Goal: Find specific page/section: Find specific page/section

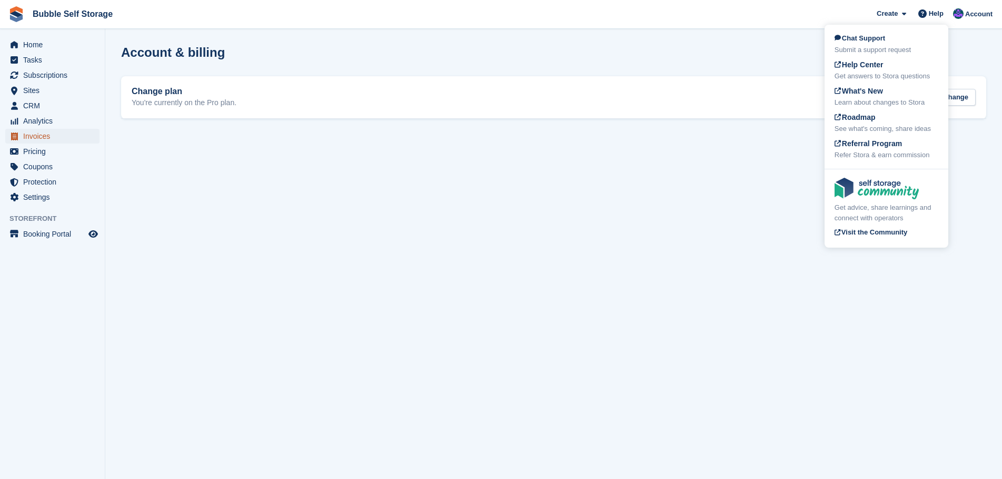
click at [39, 136] on span "Invoices" at bounding box center [54, 136] width 63 height 15
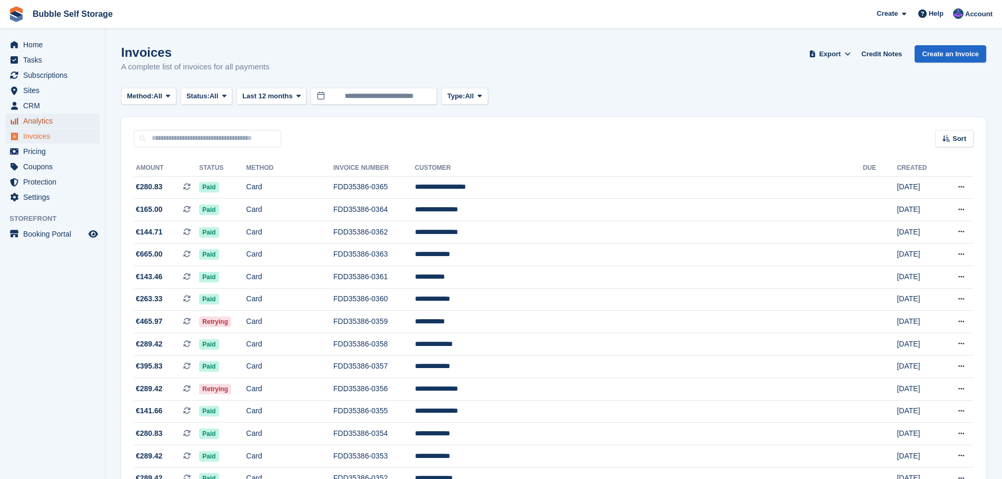
click at [37, 118] on span "Analytics" at bounding box center [54, 121] width 63 height 15
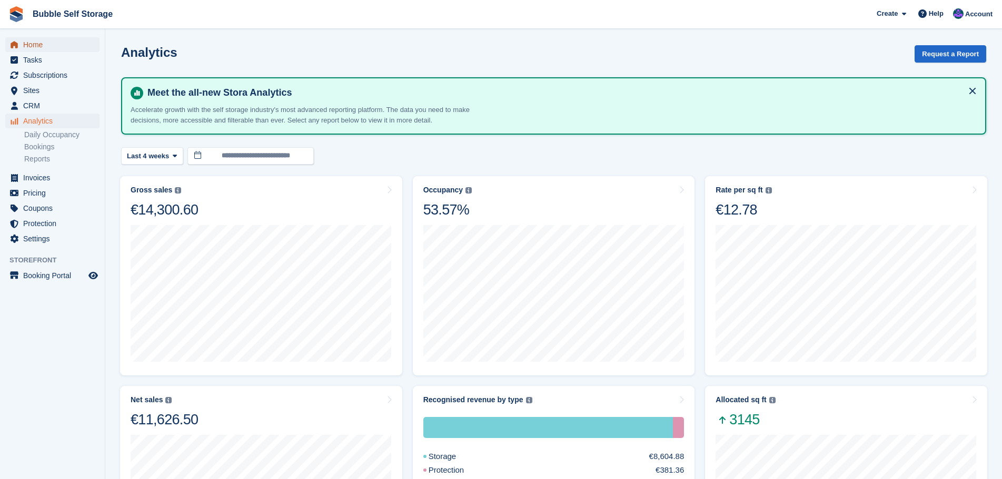
click at [38, 45] on span "Home" at bounding box center [54, 44] width 63 height 15
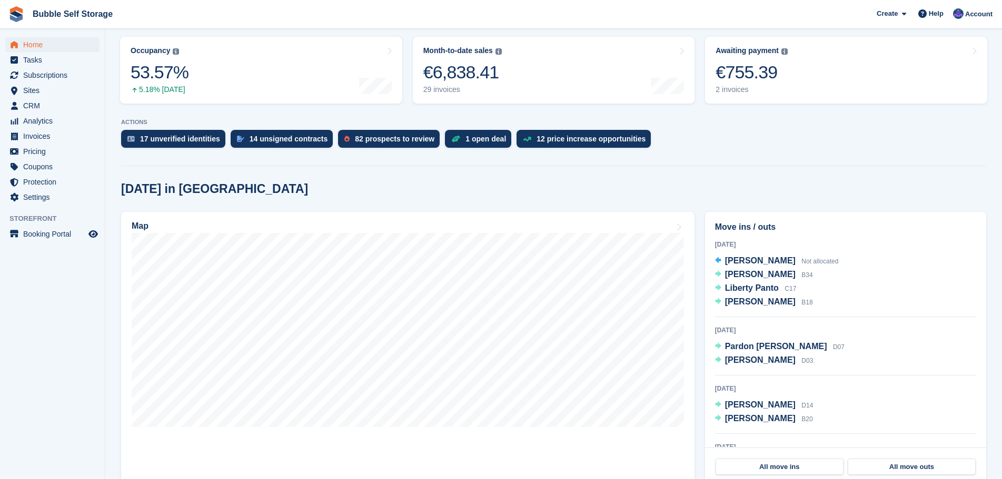
scroll to position [158, 0]
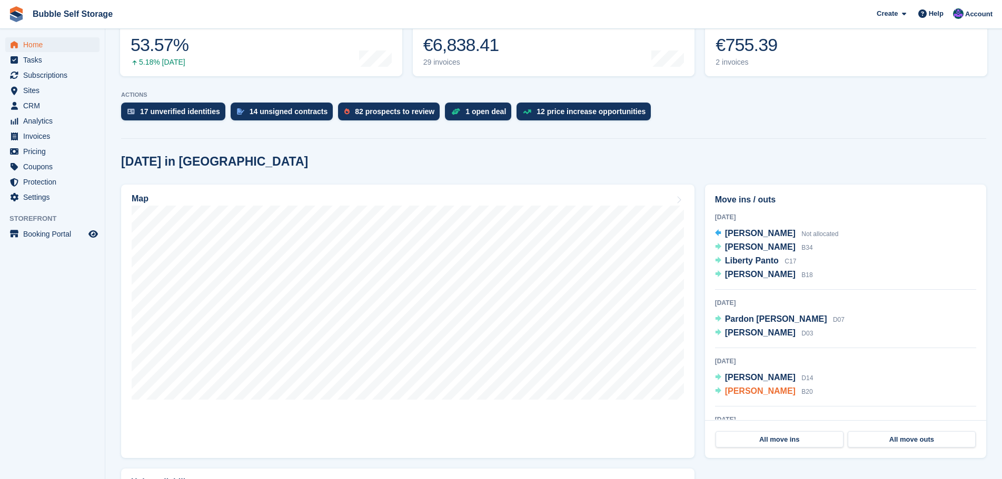
click at [737, 391] on span "[PERSON_NAME]" at bounding box center [760, 391] width 71 height 9
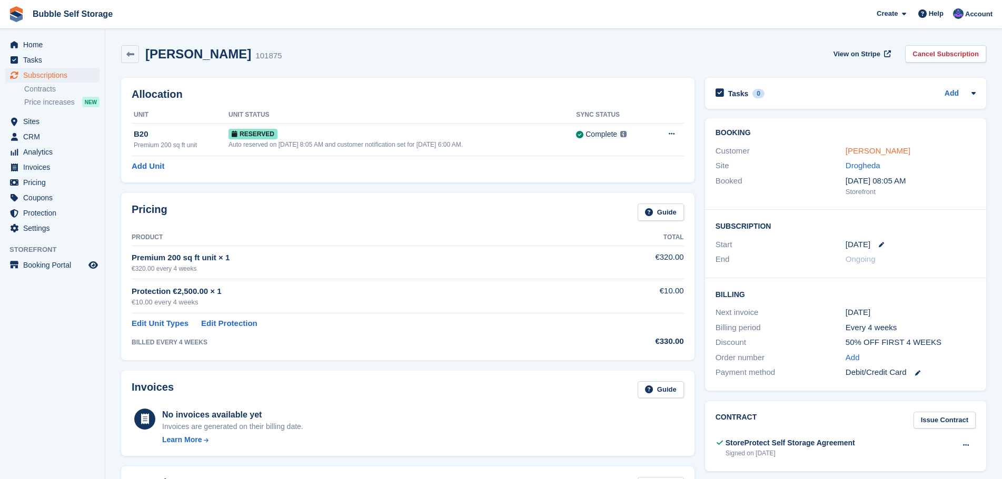
click at [877, 154] on link "Richard Doggett" at bounding box center [877, 150] width 65 height 9
